Goal: Transaction & Acquisition: Purchase product/service

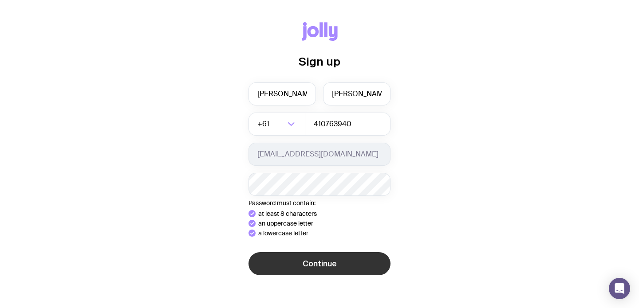
click at [335, 273] on button "Continue" at bounding box center [320, 263] width 142 height 23
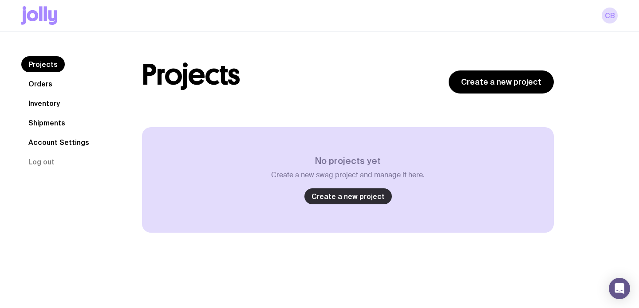
click at [336, 193] on link "Create a new project" at bounding box center [347, 197] width 87 height 16
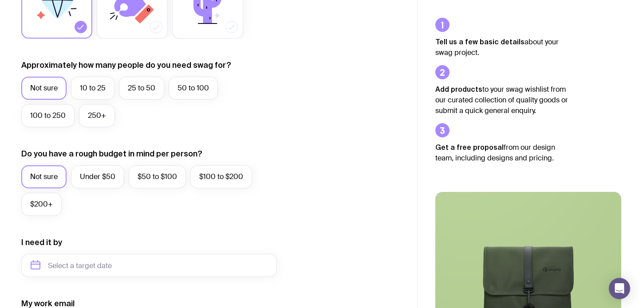
scroll to position [207, 0]
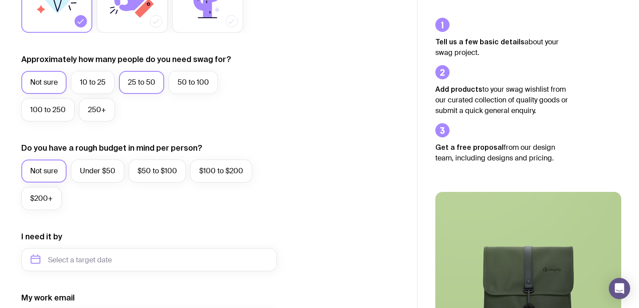
click at [143, 83] on label "25 to 50" at bounding box center [141, 82] width 45 height 23
click at [0, 0] on input "25 to 50" at bounding box center [0, 0] width 0 height 0
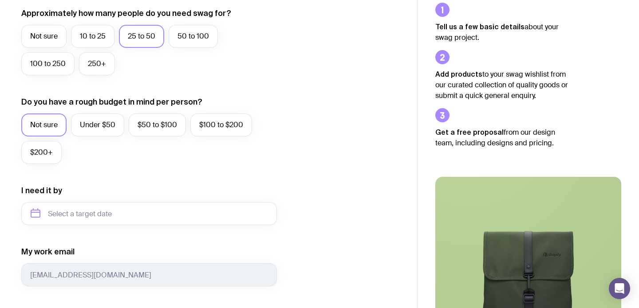
scroll to position [271, 0]
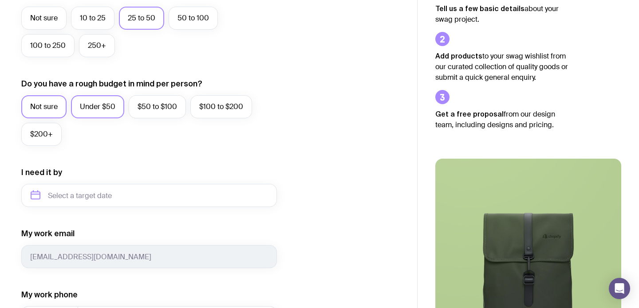
click at [101, 108] on label "Under $50" at bounding box center [97, 106] width 53 height 23
click at [0, 0] on input "Under $50" at bounding box center [0, 0] width 0 height 0
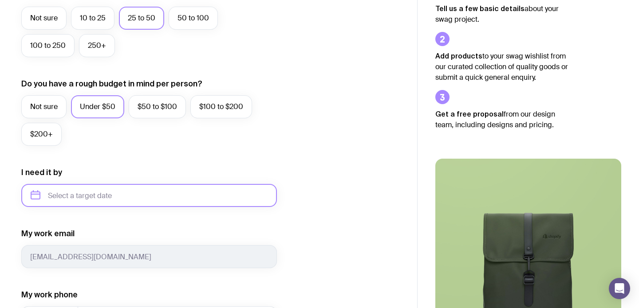
click at [91, 194] on input "text" at bounding box center [149, 195] width 256 height 23
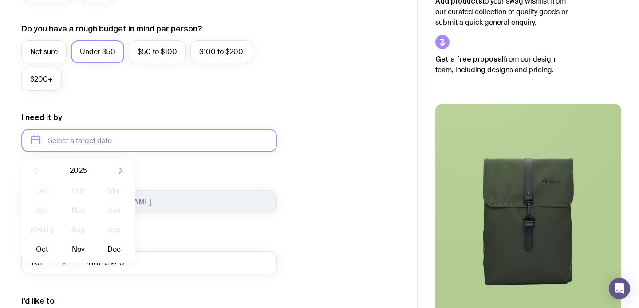
scroll to position [329, 0]
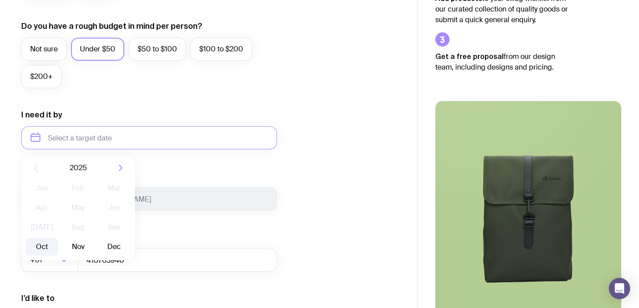
click at [42, 245] on button "Oct" at bounding box center [42, 247] width 32 height 18
type input "[DATE]"
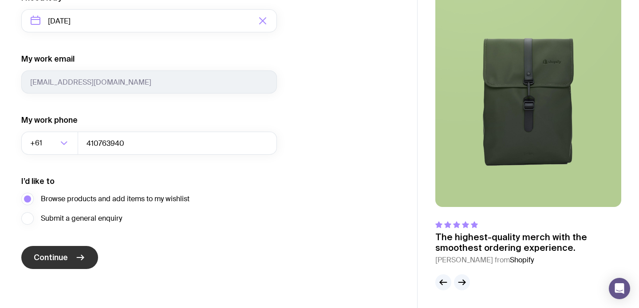
scroll to position [446, 0]
click at [58, 256] on span "Continue" at bounding box center [51, 257] width 34 height 11
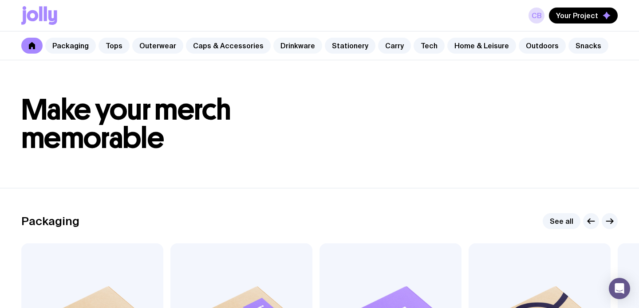
click at [293, 44] on link "Drinkware" at bounding box center [297, 46] width 49 height 16
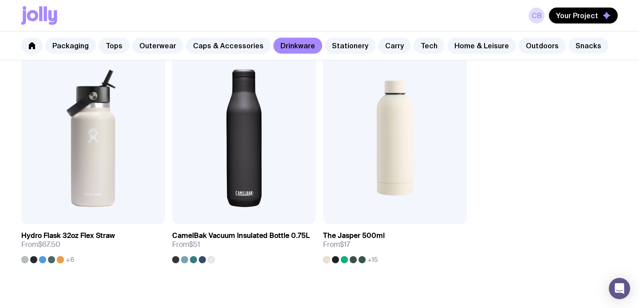
scroll to position [1405, 0]
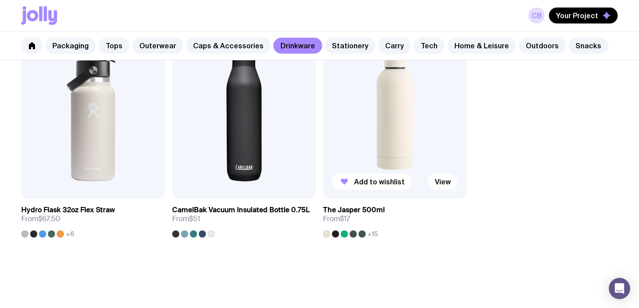
click at [400, 133] on img at bounding box center [395, 112] width 144 height 173
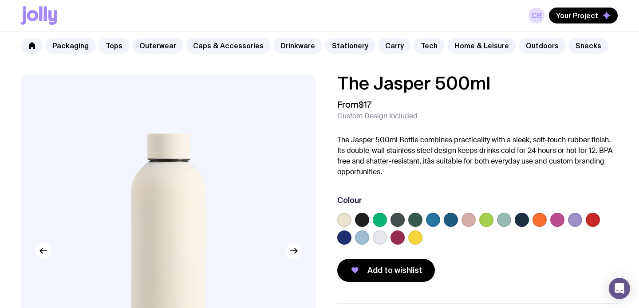
click at [341, 237] on label at bounding box center [344, 238] width 14 height 14
click at [0, 0] on input "radio" at bounding box center [0, 0] width 0 height 0
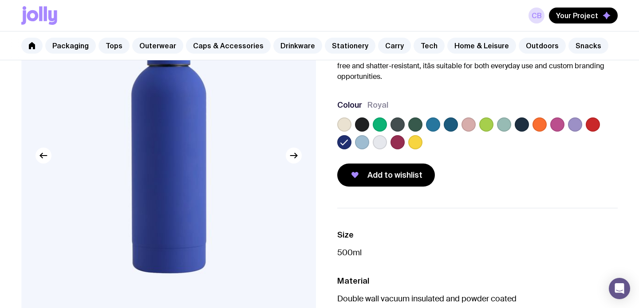
scroll to position [168, 0]
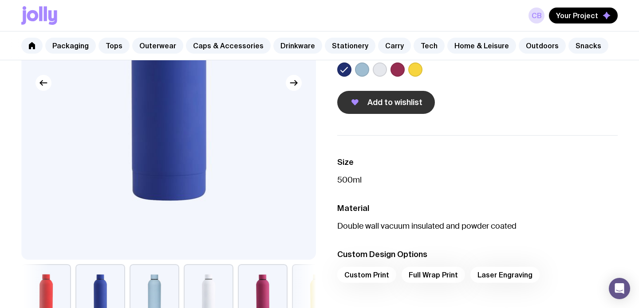
click at [407, 99] on span "Add to wishlist" at bounding box center [394, 102] width 55 height 11
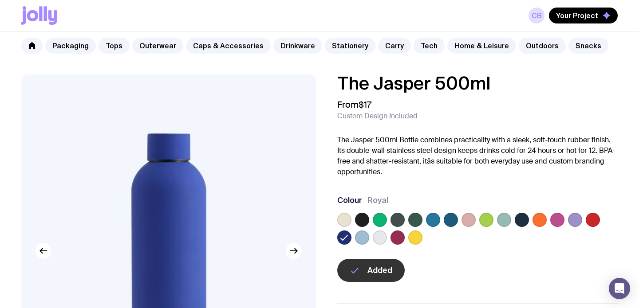
scroll to position [0, 0]
click at [153, 43] on link "Outerwear" at bounding box center [157, 46] width 51 height 16
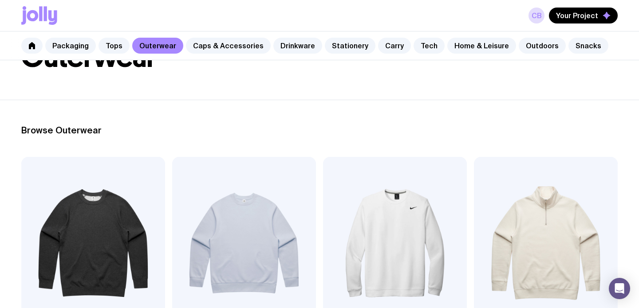
scroll to position [158, 0]
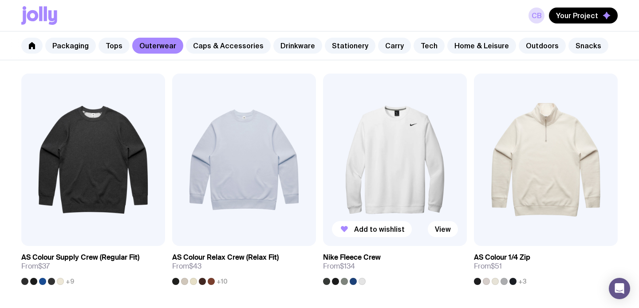
click at [352, 280] on div at bounding box center [353, 281] width 7 height 7
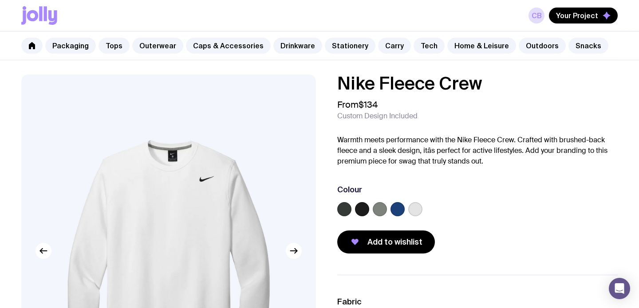
click at [395, 208] on label at bounding box center [398, 209] width 14 height 14
click at [0, 0] on input "radio" at bounding box center [0, 0] width 0 height 0
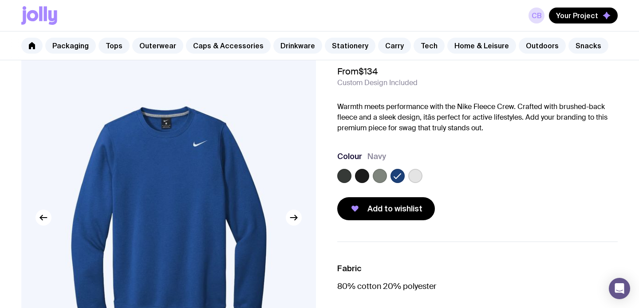
scroll to position [105, 0]
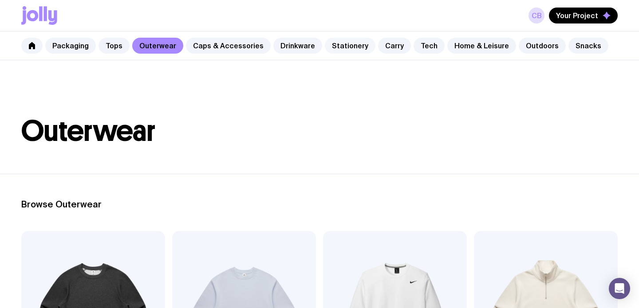
click at [339, 42] on link "Stationery" at bounding box center [350, 46] width 51 height 16
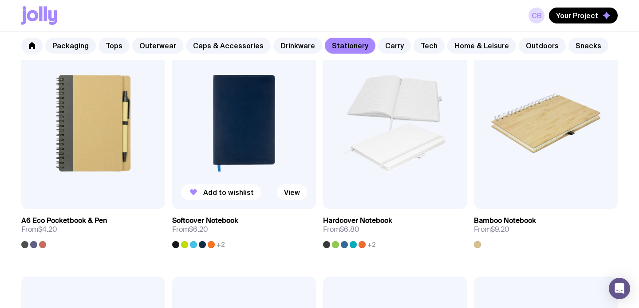
scroll to position [675, 0]
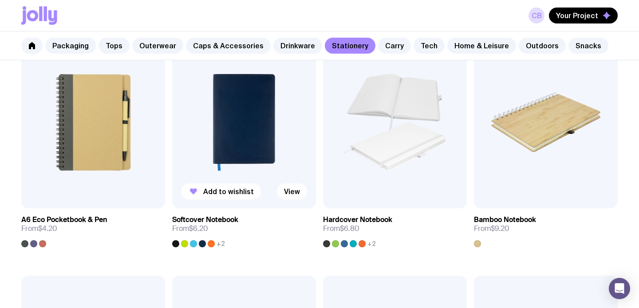
click at [237, 118] on img at bounding box center [244, 122] width 144 height 173
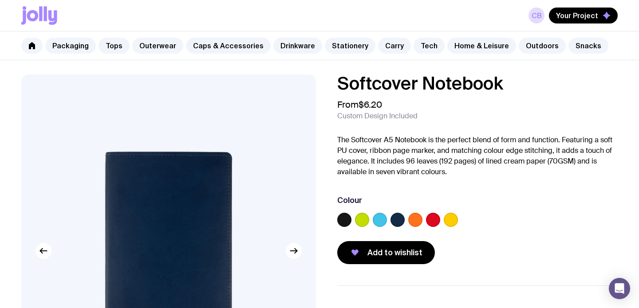
click at [377, 218] on label at bounding box center [380, 220] width 14 height 14
click at [0, 0] on input "radio" at bounding box center [0, 0] width 0 height 0
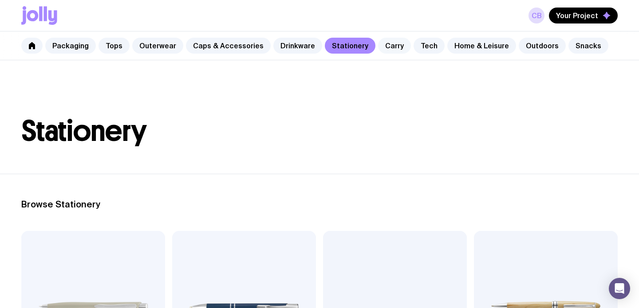
click at [380, 47] on link "Carry" at bounding box center [394, 46] width 33 height 16
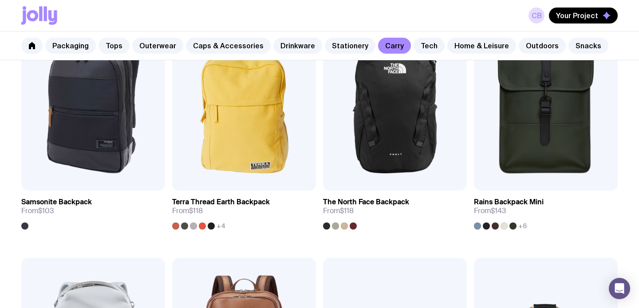
scroll to position [853, 0]
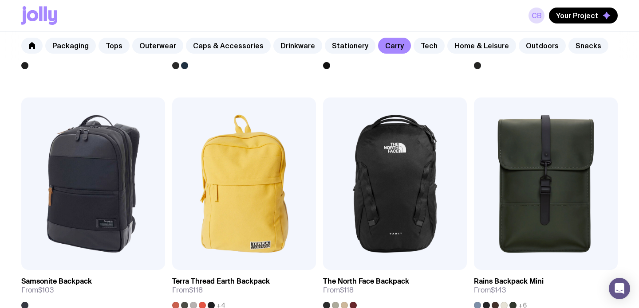
click at [39, 17] on icon at bounding box center [40, 13] width 3 height 15
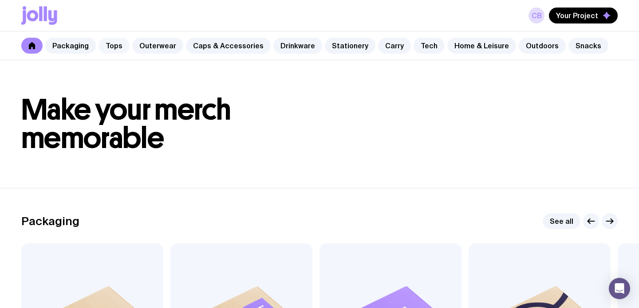
click at [108, 44] on link "Tops" at bounding box center [114, 46] width 31 height 16
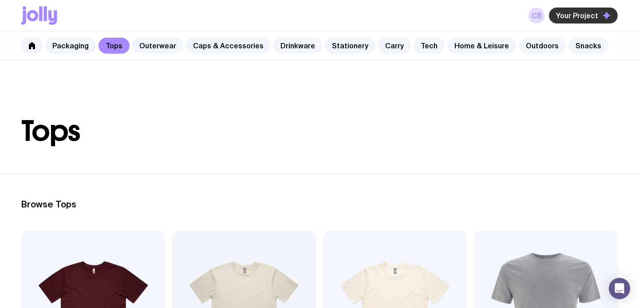
click at [574, 18] on span "Your Project" at bounding box center [577, 15] width 42 height 9
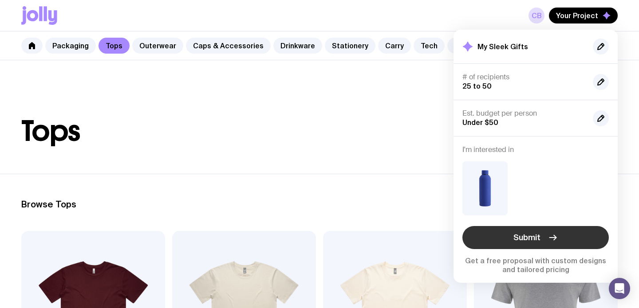
click at [524, 237] on span "Submit" at bounding box center [526, 238] width 27 height 11
